Goal: Information Seeking & Learning: Find contact information

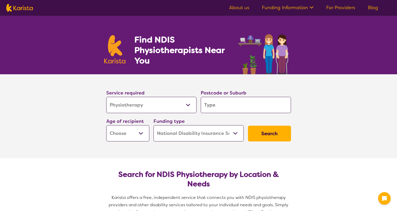
select select "Physiotherapy"
select select "NDIS"
select select "Physiotherapy"
select select "NDIS"
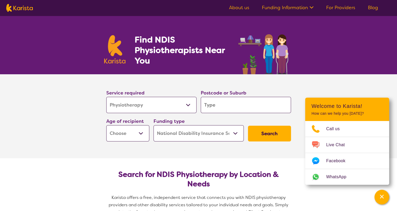
click at [226, 106] on input "search" at bounding box center [246, 105] width 90 height 16
click at [141, 133] on select "Early Childhood - 0 to 9 Child - 10 to 11 Adolescent - 12 to 17 Adult - 18 to 6…" at bounding box center [127, 133] width 43 height 16
select select "AD"
click at [106, 125] on select "Early Childhood - 0 to 9 Child - 10 to 11 Adolescent - 12 to 17 Adult - 18 to 6…" at bounding box center [127, 133] width 43 height 16
select select "AD"
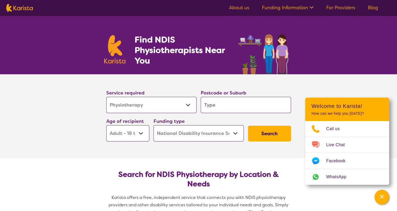
click at [229, 105] on input "search" at bounding box center [246, 105] width 90 height 16
click at [225, 102] on input "search" at bounding box center [246, 105] width 90 height 16
type input "2"
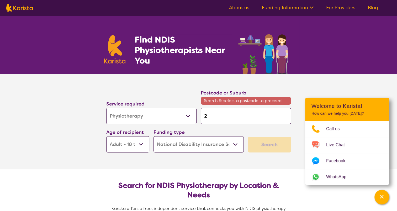
type input "27"
type input "275"
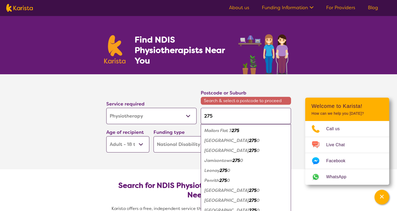
type input "2750"
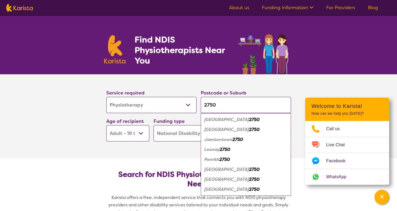
type input "2750"
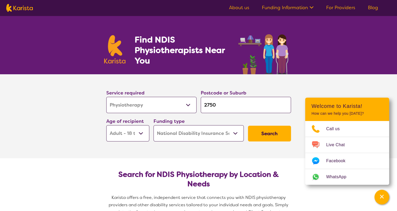
click at [38, 125] on section "Service required Allied Health Assistant Assessment ([MEDICAL_DATA] or [MEDICAL…" at bounding box center [198, 116] width 397 height 84
click at [257, 135] on button "Search" at bounding box center [269, 134] width 43 height 16
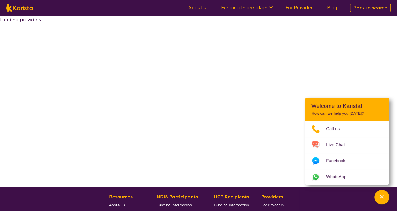
select select "by_score"
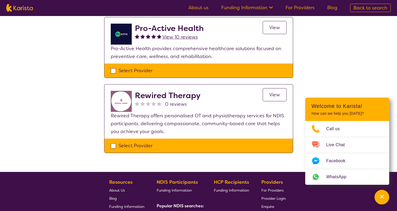
scroll to position [52, 0]
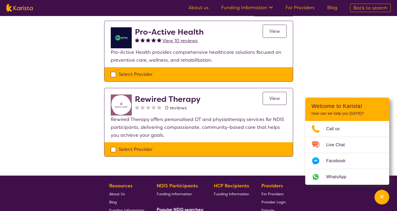
click at [273, 97] on span "View" at bounding box center [274, 98] width 11 height 6
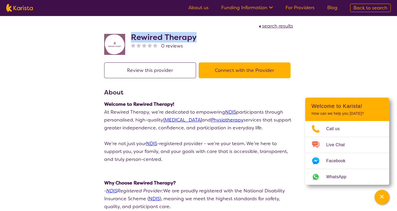
drag, startPoint x: 199, startPoint y: 37, endPoint x: 131, endPoint y: 37, distance: 68.2
click at [131, 37] on div "Rewired Therapy 0 reviews" at bounding box center [198, 43] width 189 height 26
copy h2 "Rewired Therapy"
